Goal: Task Accomplishment & Management: Use online tool/utility

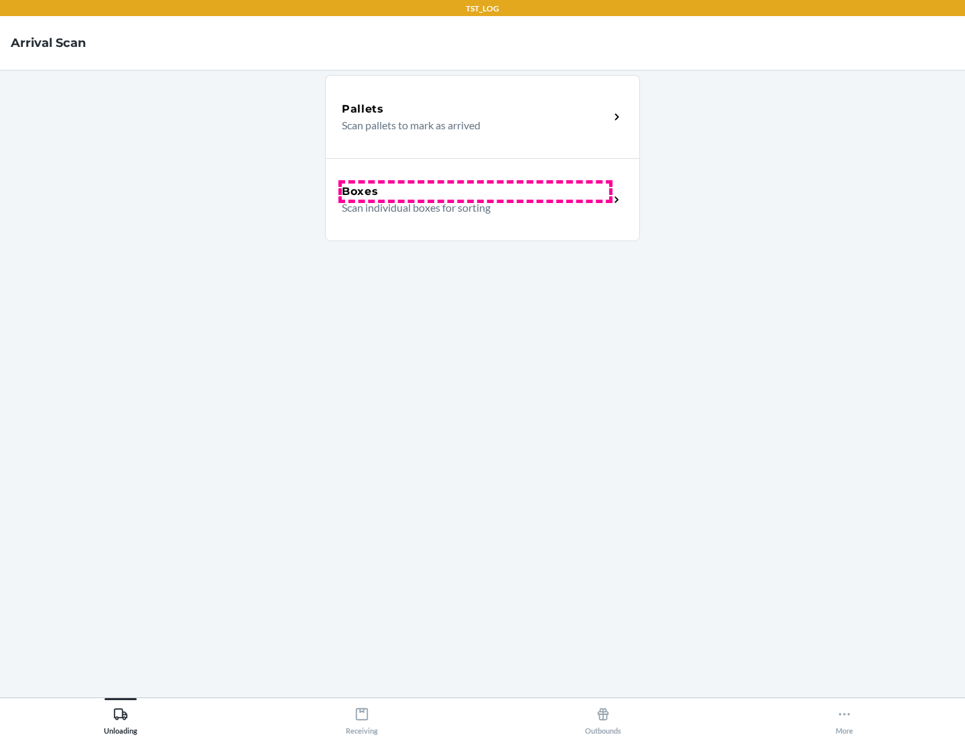
click at [475, 192] on div "Boxes" at bounding box center [475, 192] width 267 height 16
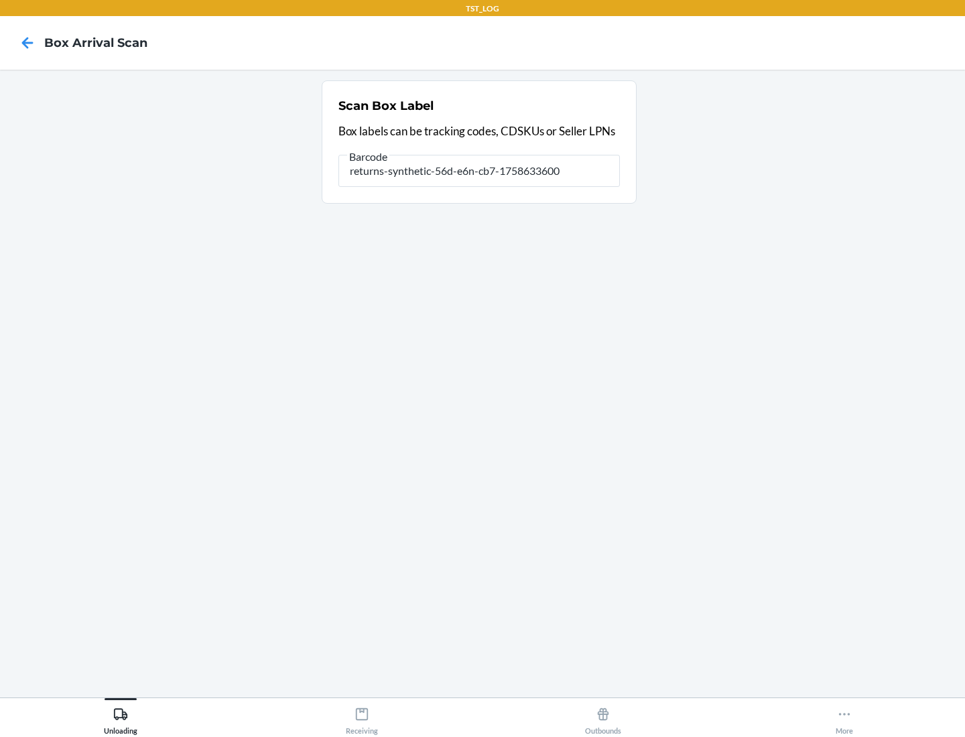
type input "returns-synthetic-56d-e6n-cb7-1758633600"
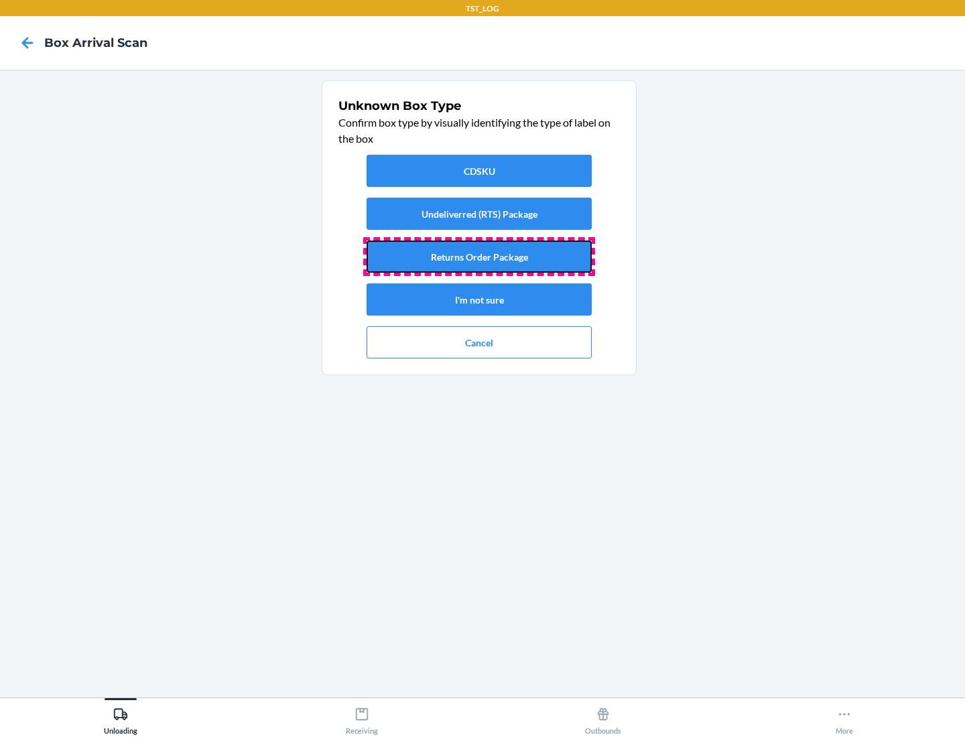
click at [479, 257] on button "Returns Order Package" at bounding box center [479, 257] width 225 height 32
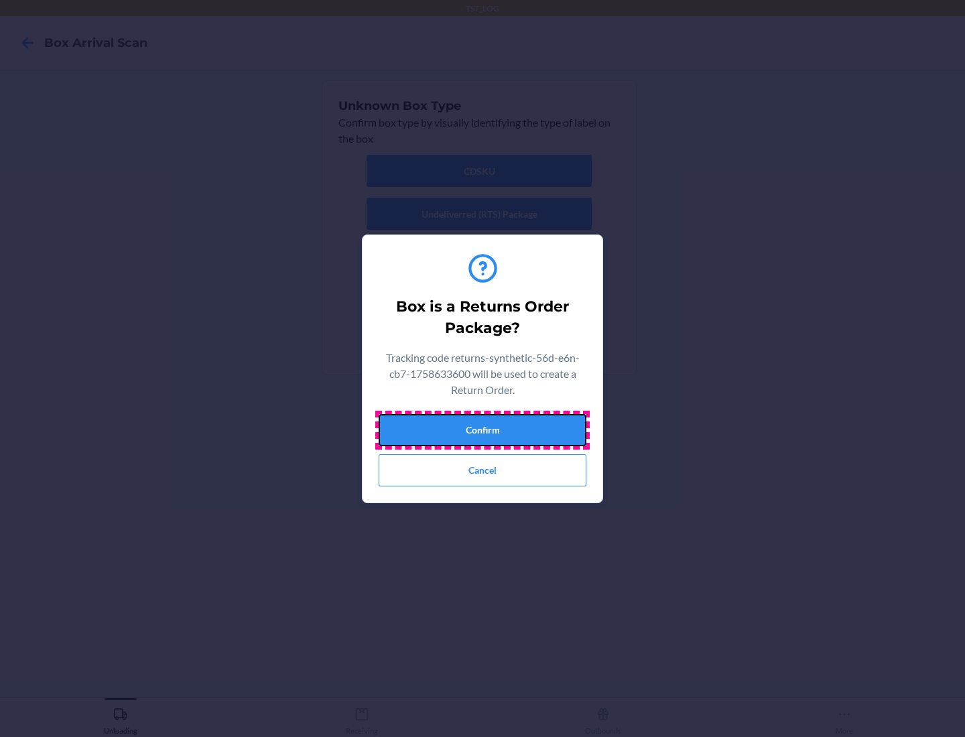
click at [482, 430] on button "Confirm" at bounding box center [483, 430] width 208 height 32
